Goal: Navigation & Orientation: Find specific page/section

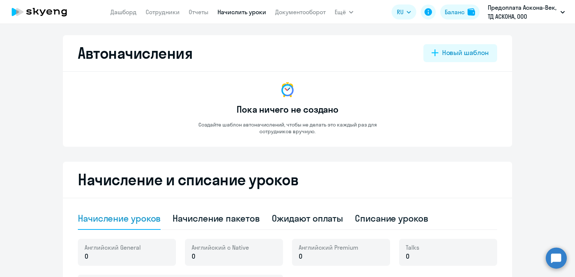
select select "10"
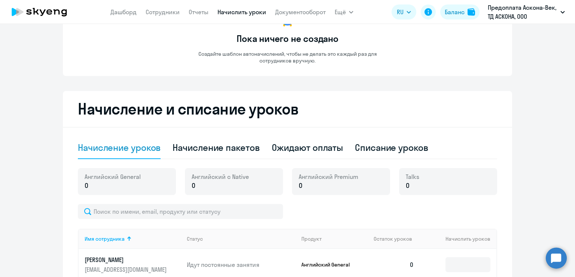
scroll to position [150, 0]
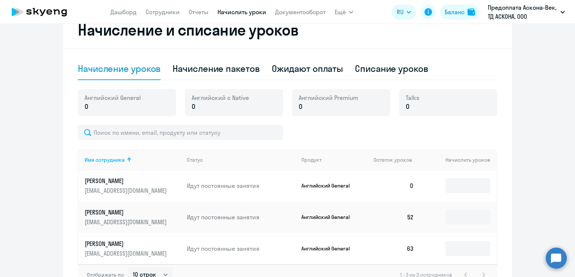
click at [517, 13] on p "Предоплата Аскона-Век, ТД АСКОНА, ООО" at bounding box center [522, 12] width 70 height 18
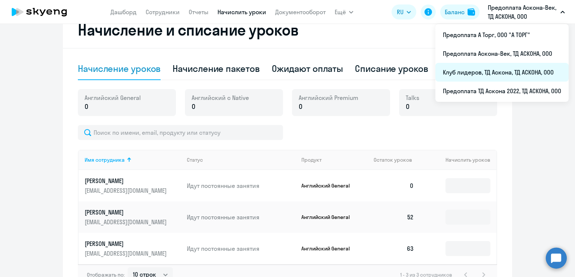
click at [495, 72] on li "Клуб лидеров, ТД Аскона, ТД АСКОНА, ООО" at bounding box center [501, 72] width 133 height 19
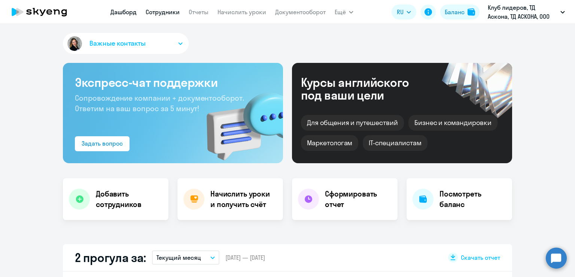
click at [152, 12] on link "Сотрудники" at bounding box center [163, 11] width 34 height 7
select select "30"
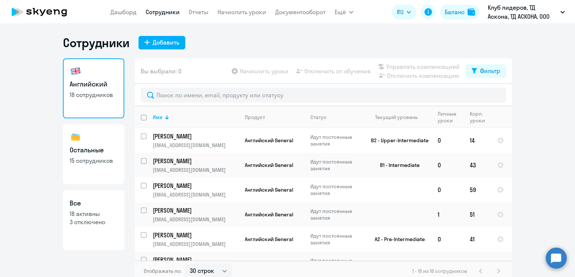
click at [100, 154] on link "Остальные 15 сотрудников" at bounding box center [93, 154] width 61 height 60
select select "30"
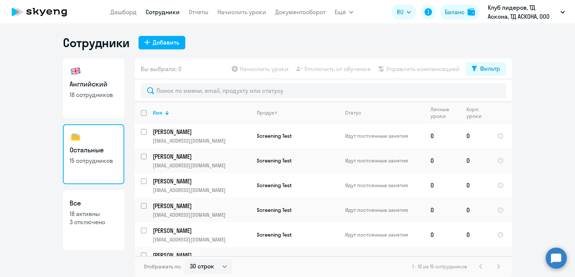
click at [89, 111] on link "Английский 18 сотрудников" at bounding box center [93, 88] width 61 height 60
select select "30"
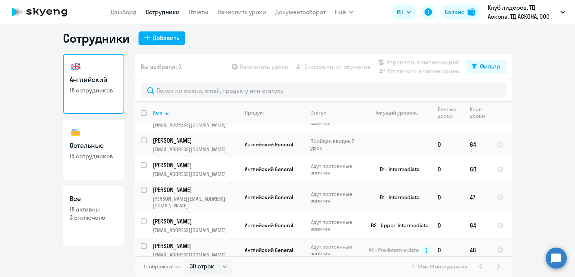
scroll to position [315, 0]
